Goal: Navigation & Orientation: Understand site structure

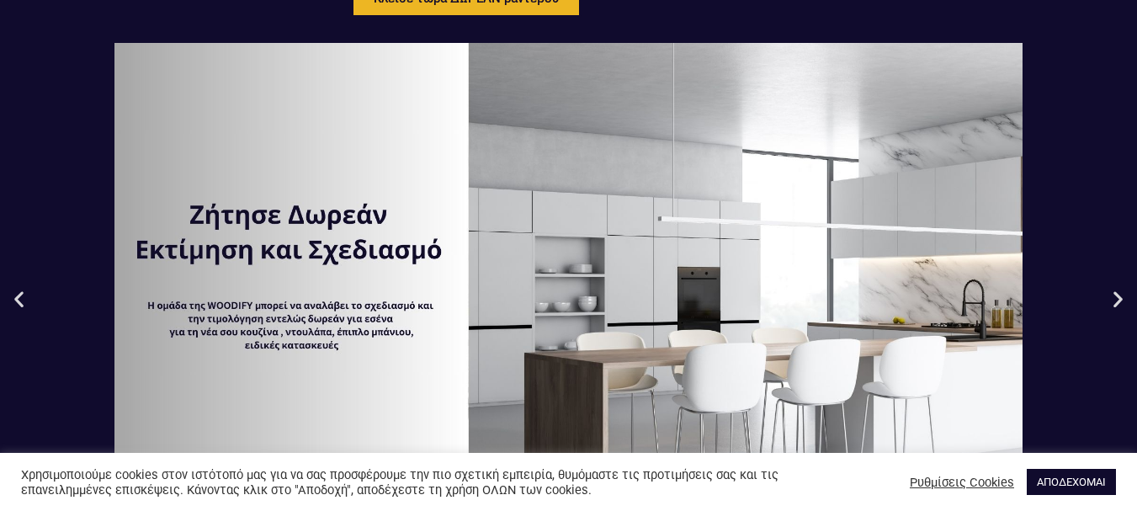
scroll to position [168, 0]
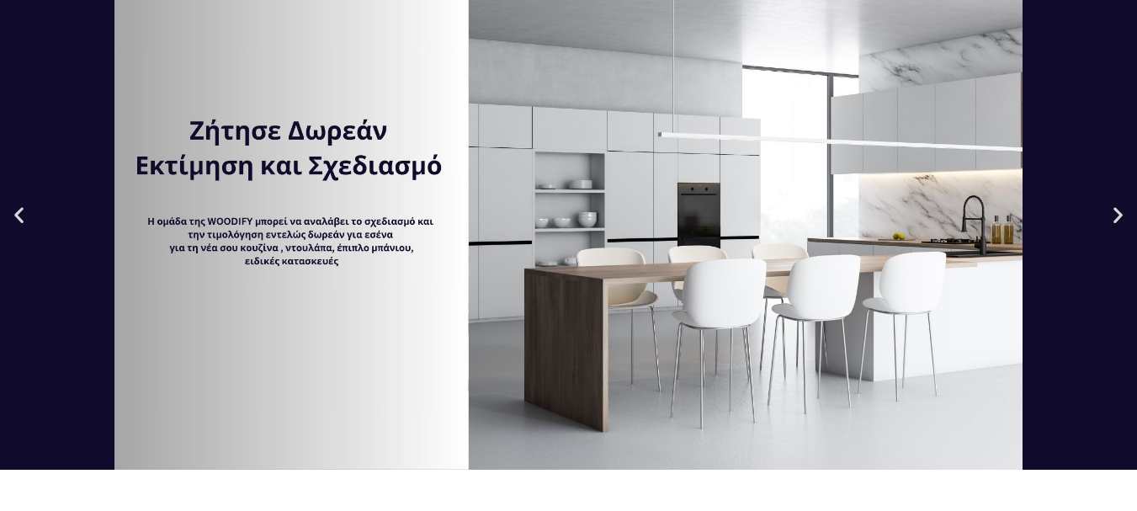
click at [1120, 220] on icon "Next slide" at bounding box center [1117, 214] width 21 height 21
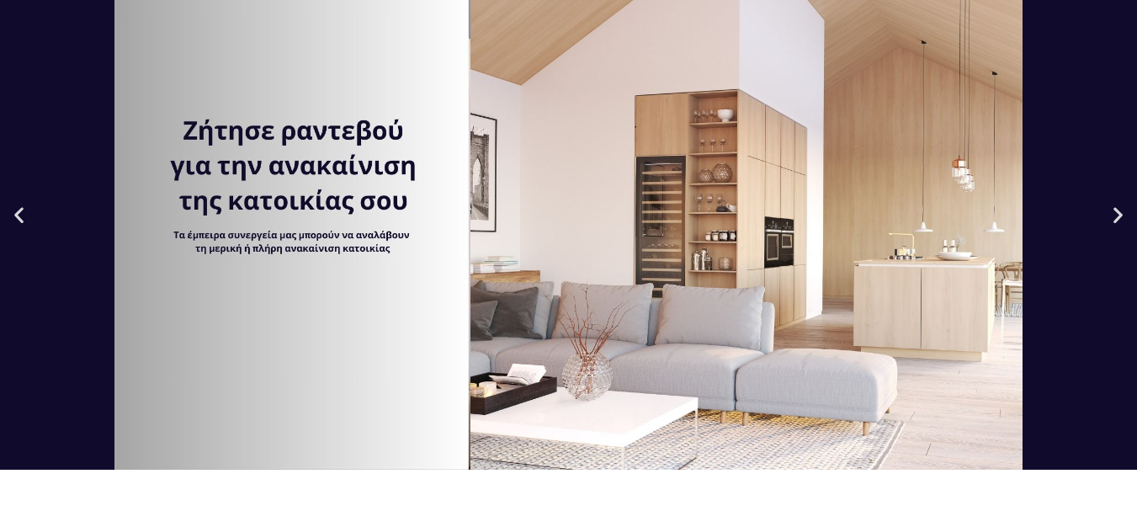
click at [1120, 220] on icon "Next slide" at bounding box center [1117, 214] width 21 height 21
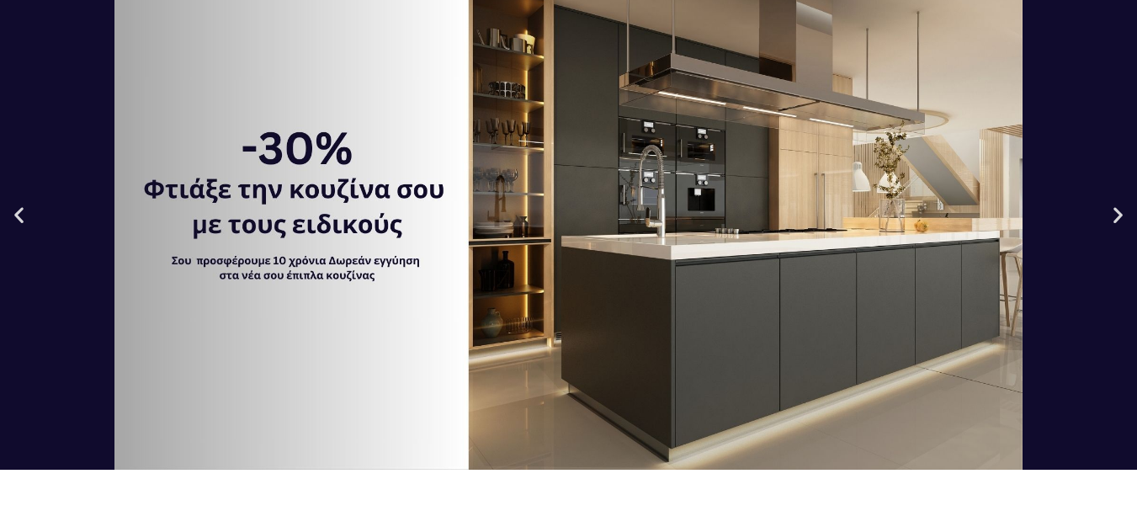
click at [1117, 213] on icon "Next slide" at bounding box center [1117, 214] width 21 height 21
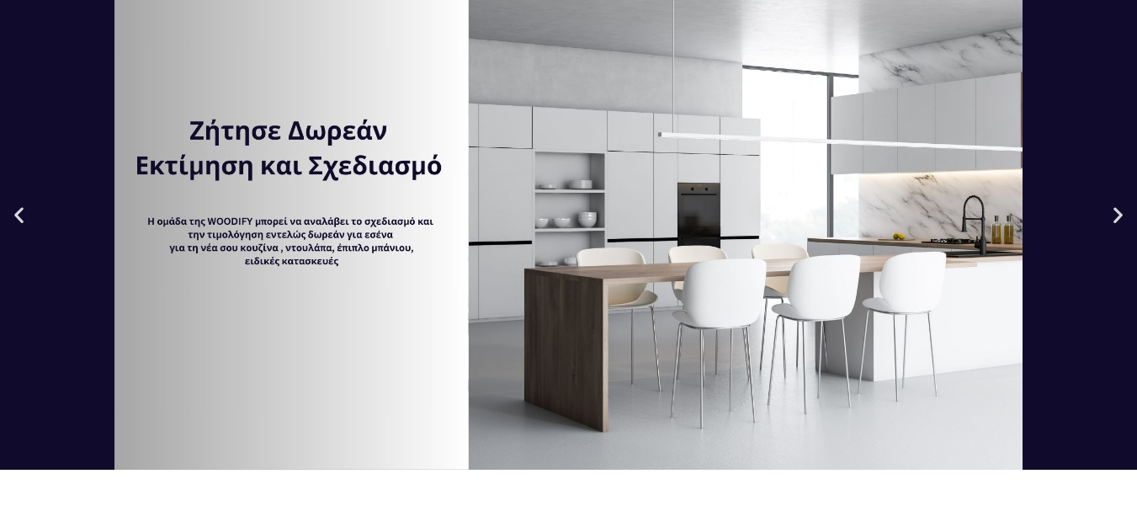
click at [1117, 213] on icon "Next slide" at bounding box center [1117, 214] width 21 height 21
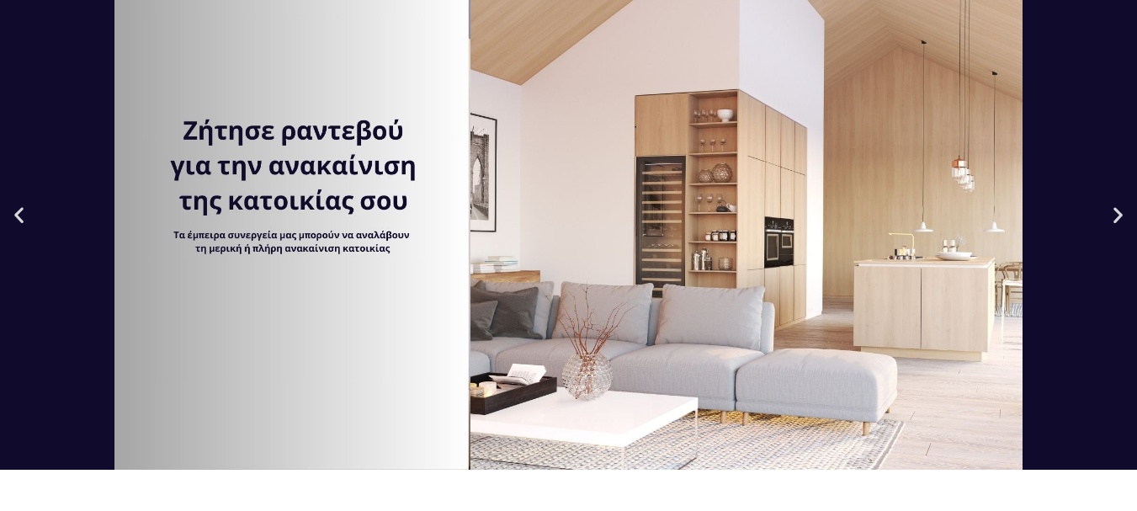
click at [1117, 213] on icon "Next slide" at bounding box center [1117, 214] width 21 height 21
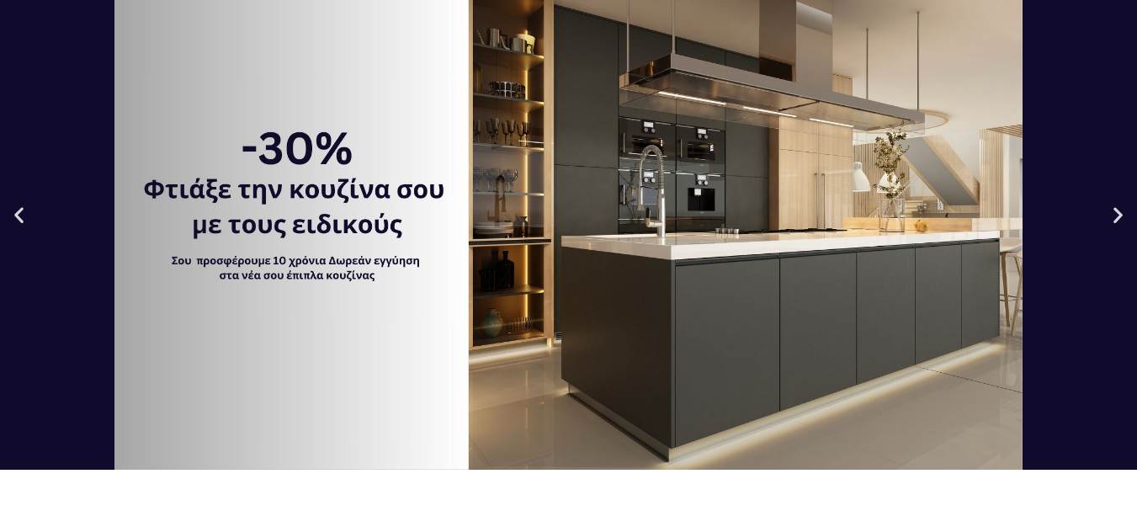
click at [1117, 213] on icon "Next slide" at bounding box center [1117, 214] width 21 height 21
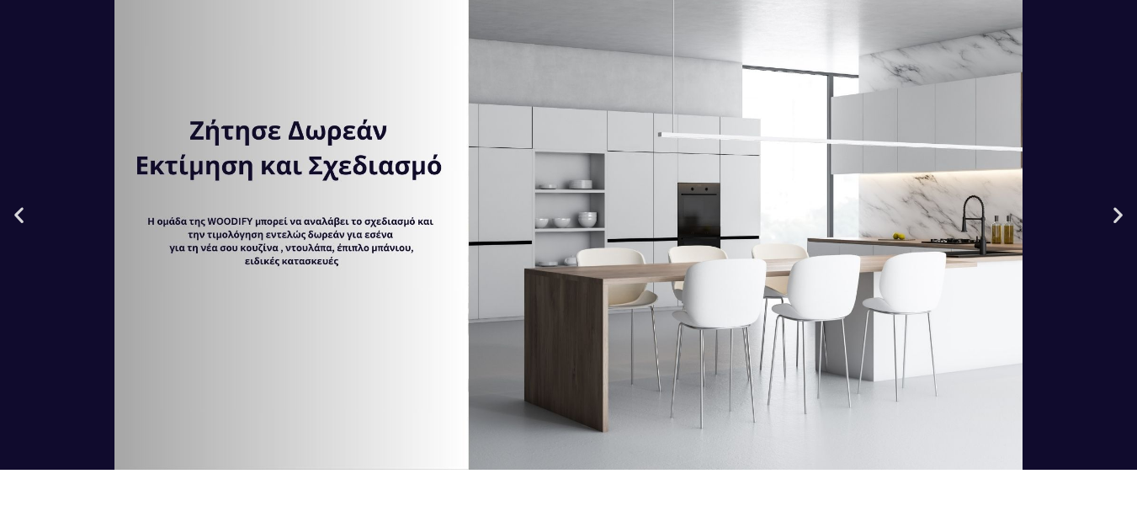
click at [1117, 213] on icon "Next slide" at bounding box center [1117, 214] width 21 height 21
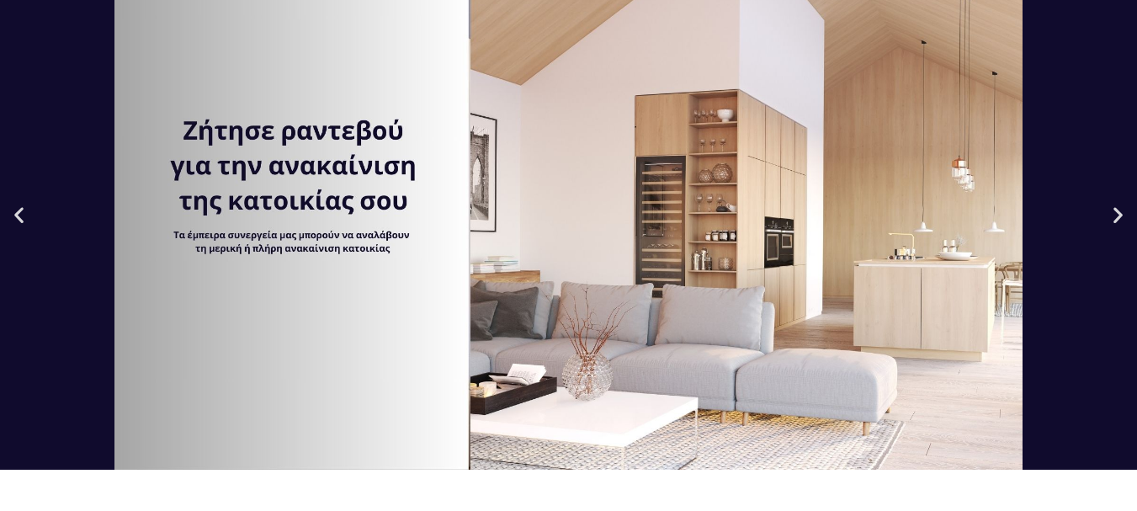
click at [1117, 213] on icon "Next slide" at bounding box center [1117, 214] width 21 height 21
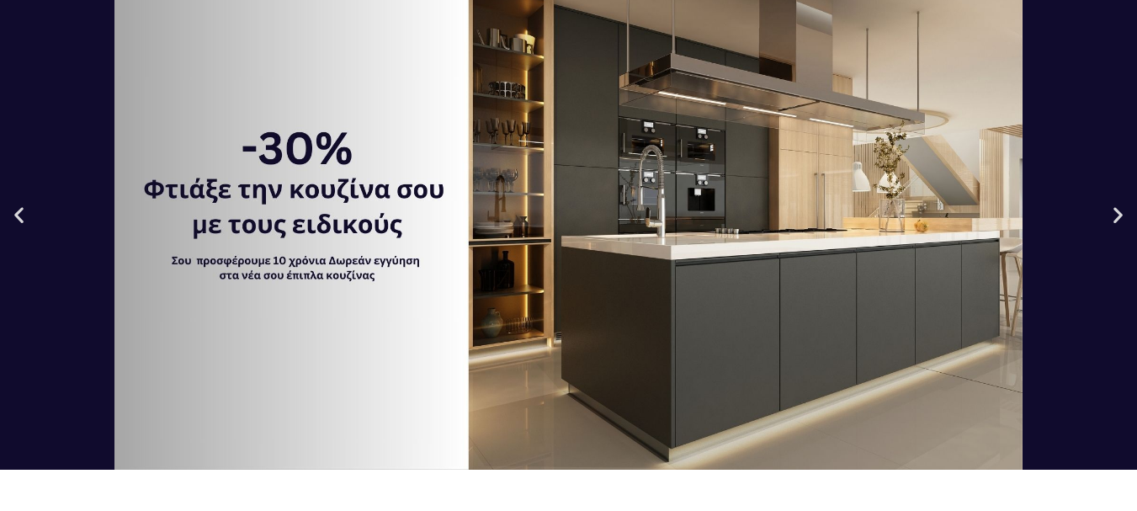
click at [1117, 213] on icon "Next slide" at bounding box center [1117, 214] width 21 height 21
